Goal: Task Accomplishment & Management: Complete application form

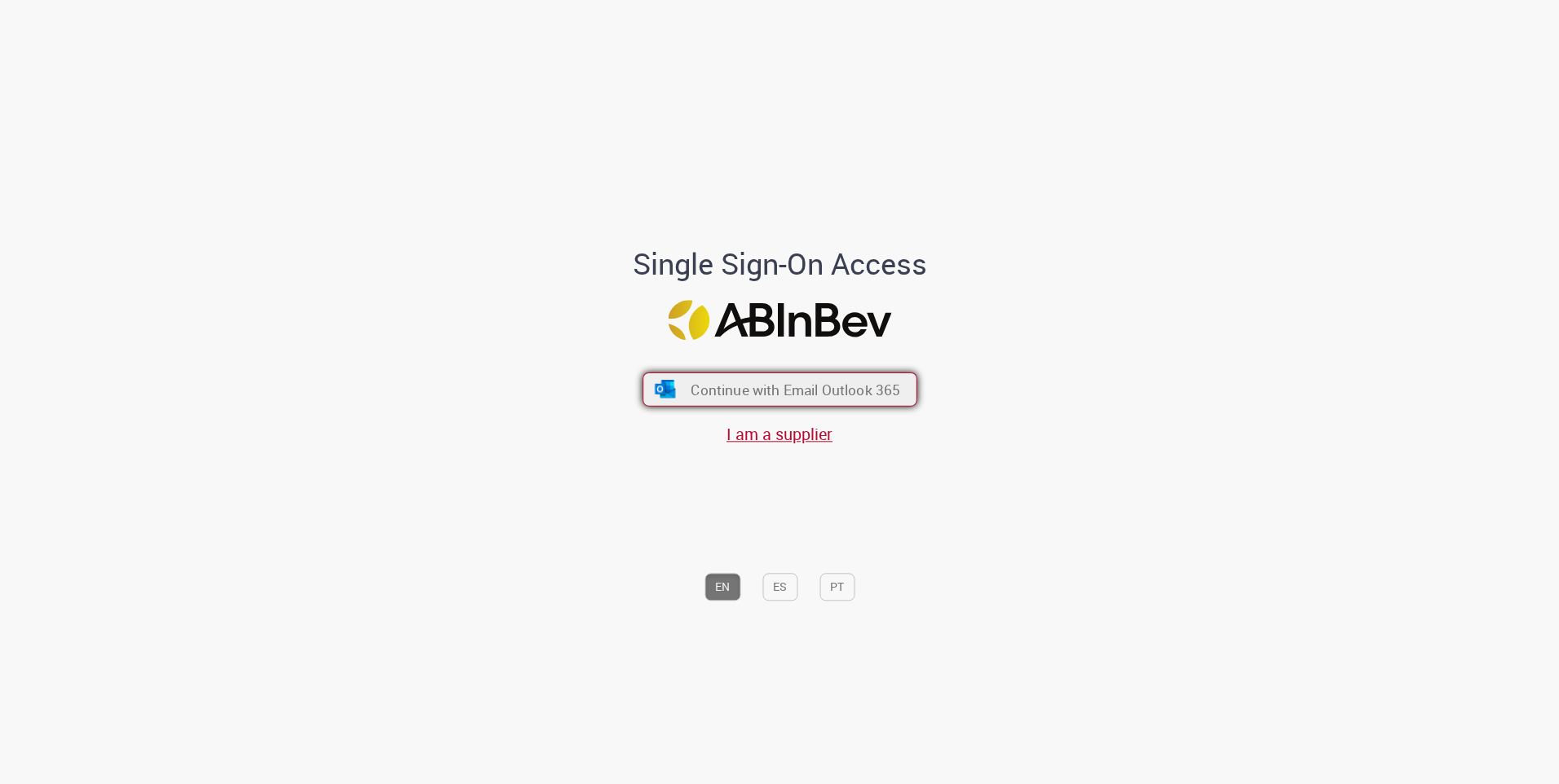
click at [850, 394] on span "Continue with Email Outlook 365" at bounding box center [795, 389] width 210 height 19
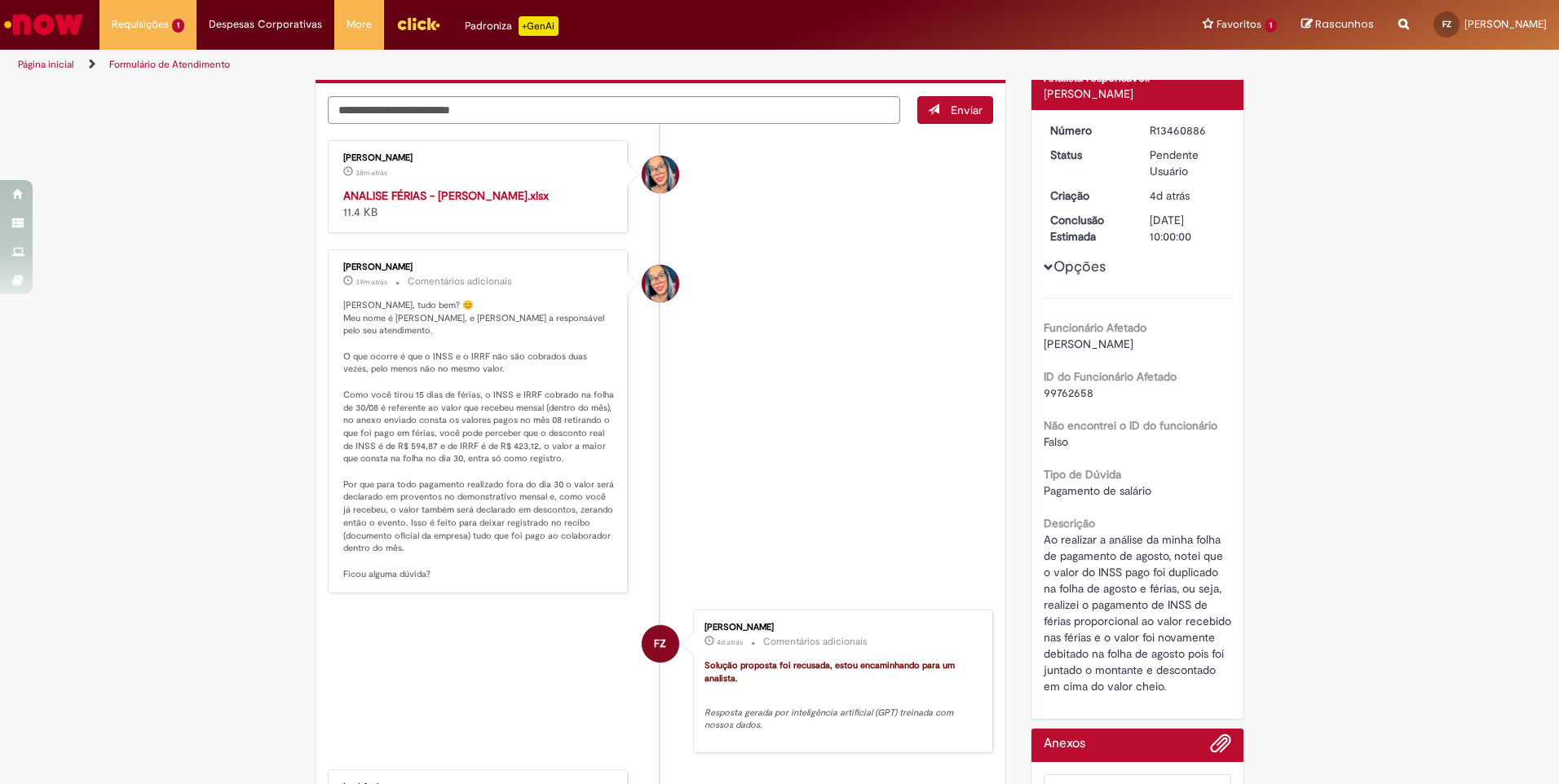
scroll to position [245, 0]
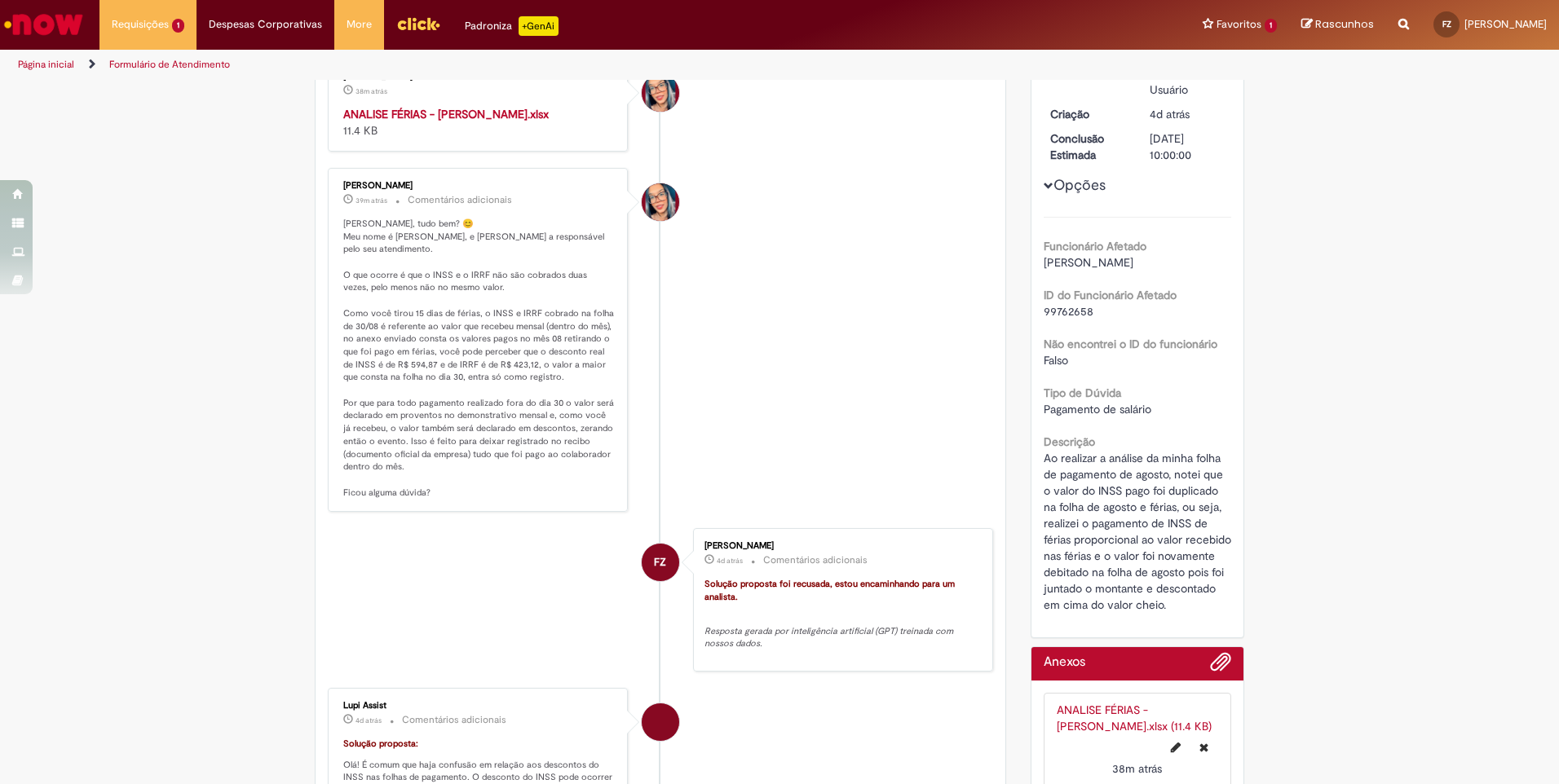
click at [463, 115] on strong "ANALISE FÉRIAS - [PERSON_NAME].xlsx" at bounding box center [446, 114] width 205 height 14
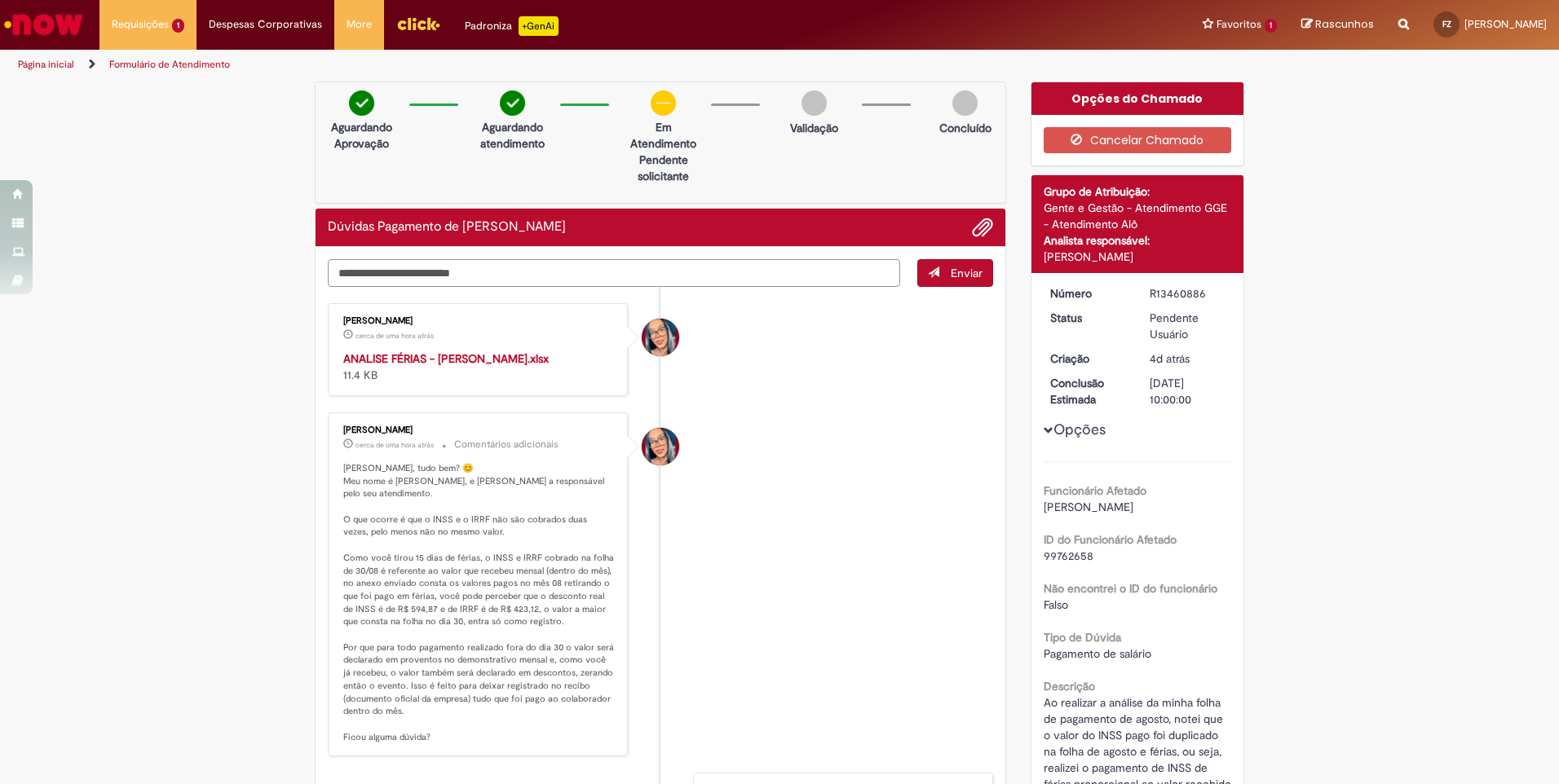
click at [617, 275] on textarea "Digite sua mensagem aqui..." at bounding box center [614, 272] width 573 height 28
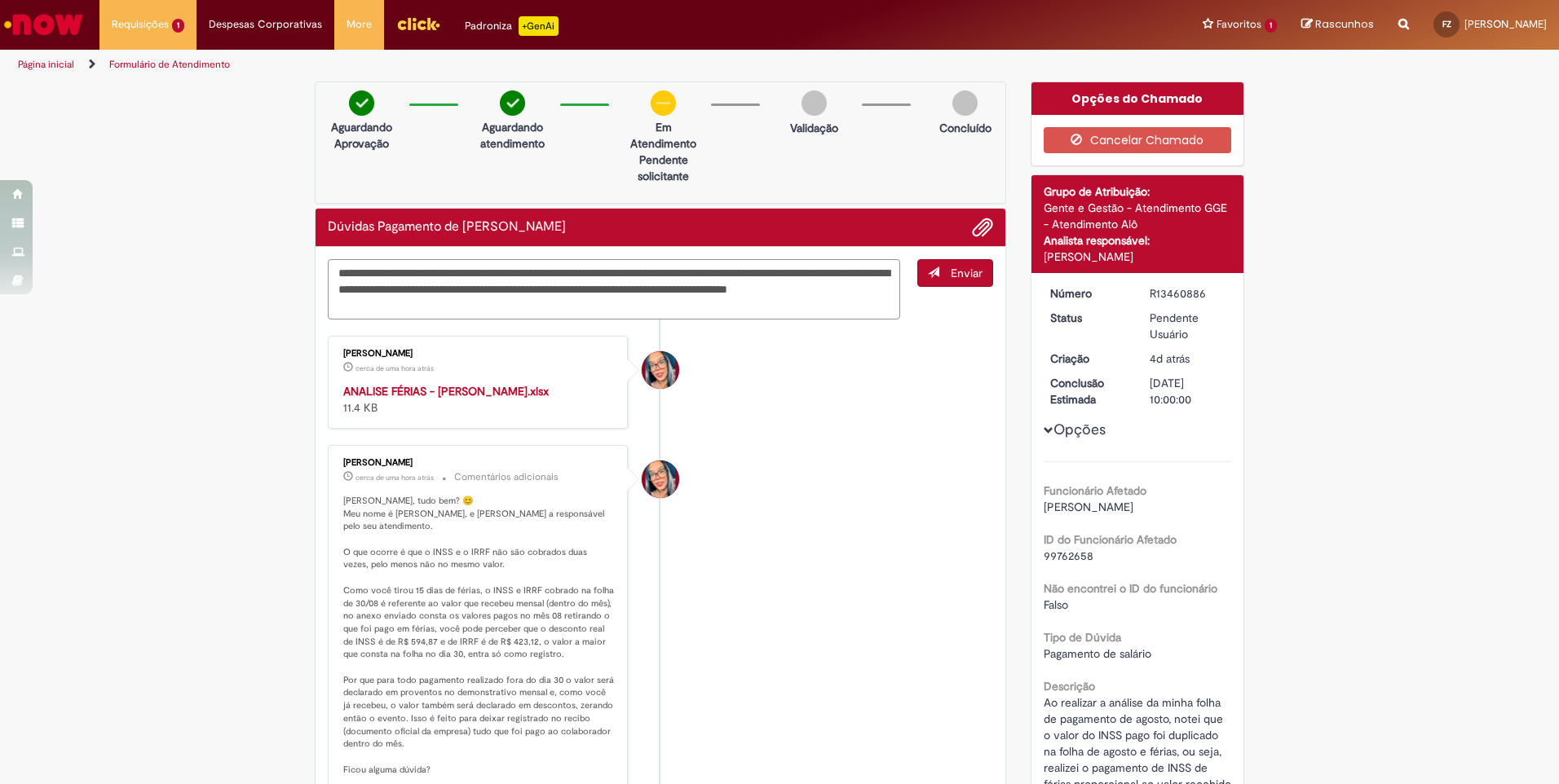
drag, startPoint x: 784, startPoint y: 271, endPoint x: 790, endPoint y: 264, distance: 9.2
type textarea "**********"
click at [928, 275] on span "submit" at bounding box center [933, 271] width 12 height 12
